Goal: Contribute content: Add original content to the website for others to see

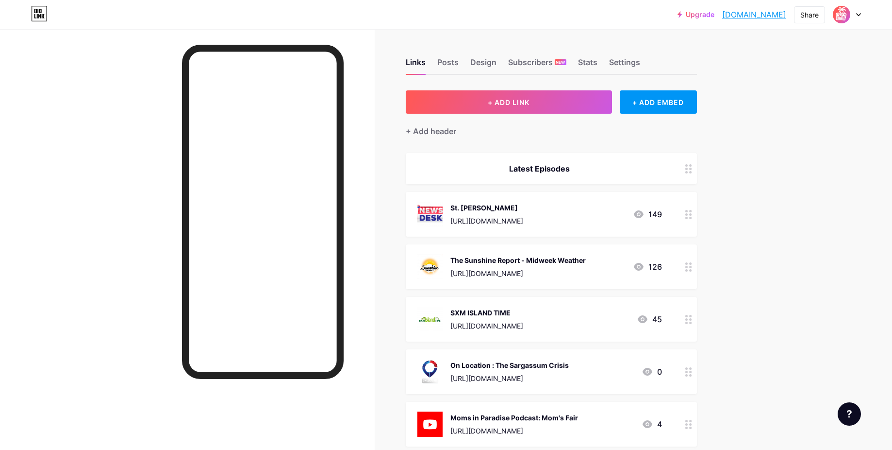
click at [498, 212] on div "St. [PERSON_NAME] [URL][DOMAIN_NAME]" at bounding box center [487, 213] width 73 height 25
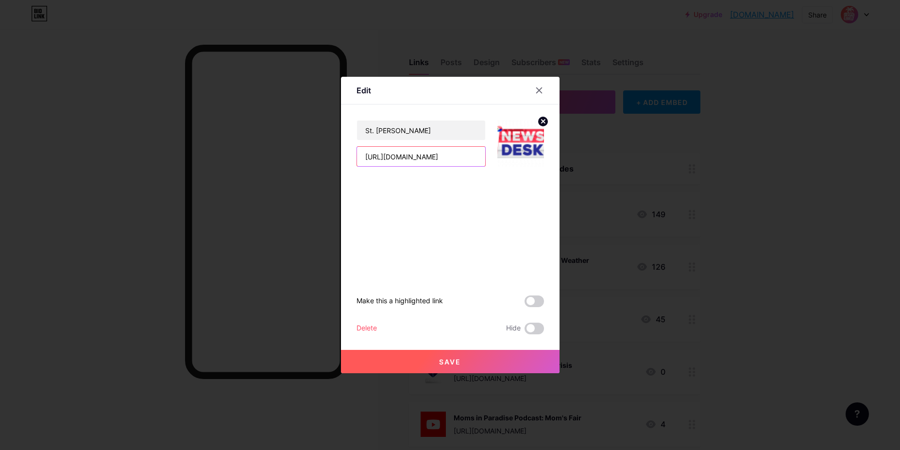
drag, startPoint x: 468, startPoint y: 159, endPoint x: 332, endPoint y: 153, distance: 136.1
click at [332, 153] on div "Edit St. [PERSON_NAME] [URL][DOMAIN_NAME] Make this a highlighted link Delete H…" at bounding box center [450, 225] width 900 height 450
paste input "gZFao9-NIjE"
type input "[URL][DOMAIN_NAME]"
click at [471, 369] on button "Save" at bounding box center [450, 361] width 218 height 23
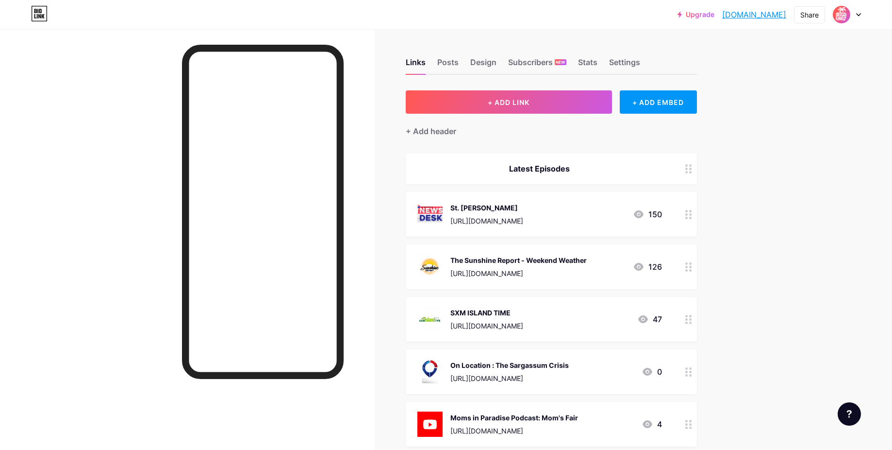
click at [585, 266] on div "The Sunshine Report - Weekend Weather [URL][DOMAIN_NAME]" at bounding box center [519, 266] width 136 height 25
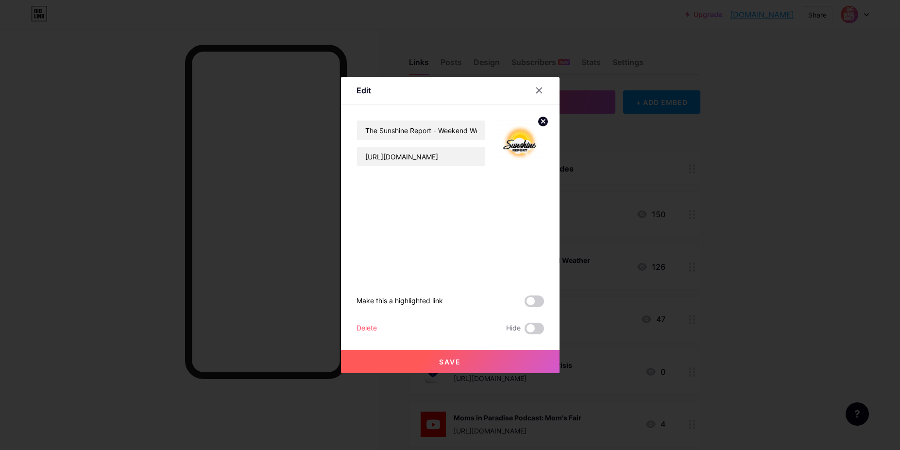
click at [440, 145] on div "The Sunshine Report - Weekend Weather [URL][DOMAIN_NAME]" at bounding box center [420, 143] width 129 height 47
click at [439, 155] on input "[URL][DOMAIN_NAME]" at bounding box center [421, 156] width 128 height 19
drag, startPoint x: 466, startPoint y: 362, endPoint x: 467, endPoint y: 354, distance: 7.3
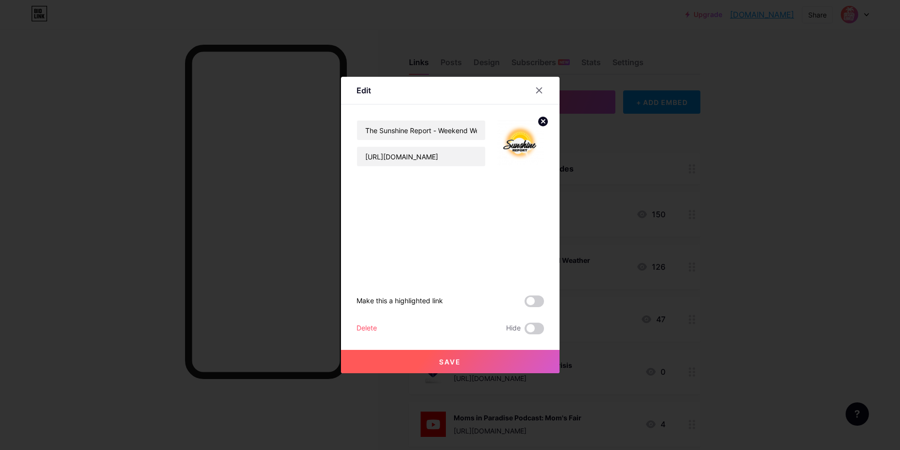
click at [466, 361] on button "Save" at bounding box center [450, 361] width 218 height 23
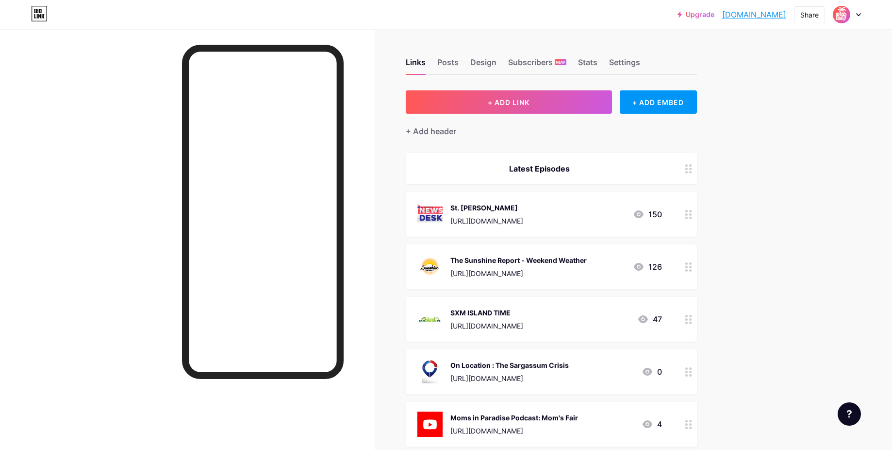
click at [523, 312] on div "SXM ISLAND TIME" at bounding box center [487, 312] width 73 height 10
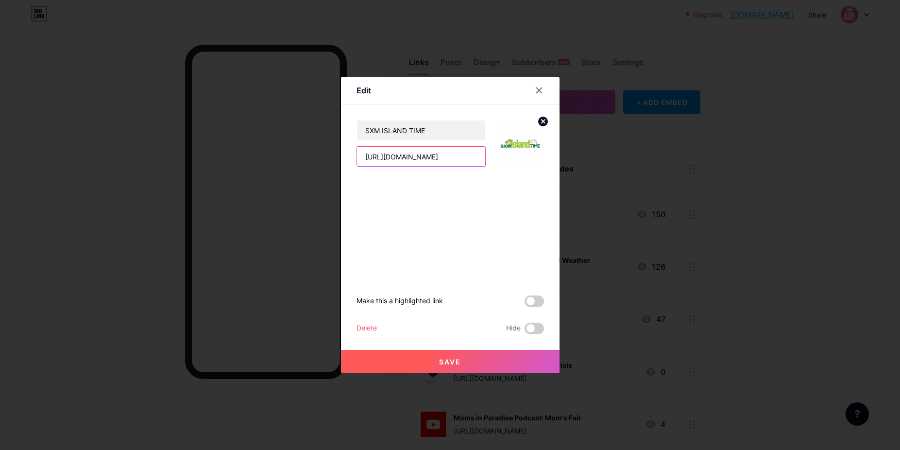
drag, startPoint x: 464, startPoint y: 159, endPoint x: 335, endPoint y: 151, distance: 129.9
click at [335, 151] on div "Edit SXM ISLAND TIME [URL][DOMAIN_NAME] Make this a highlighted link Delete Hid…" at bounding box center [450, 225] width 900 height 450
click at [459, 359] on button "Save" at bounding box center [450, 361] width 218 height 23
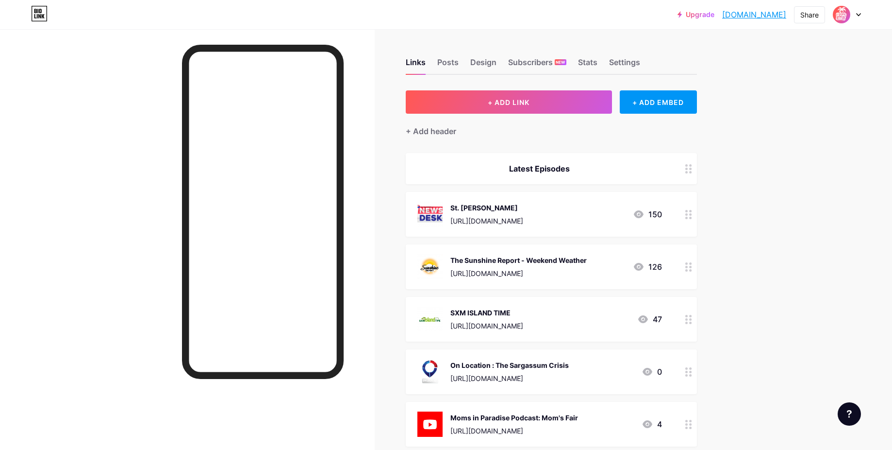
click at [502, 258] on div "The Sunshine Report - Weekend Weather" at bounding box center [519, 260] width 136 height 10
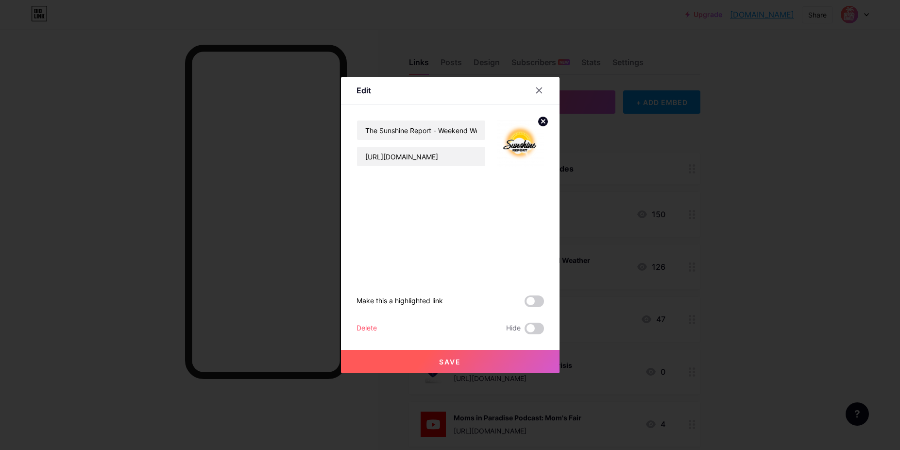
click at [487, 367] on button "Save" at bounding box center [450, 361] width 218 height 23
